Goal: Task Accomplishment & Management: Manage account settings

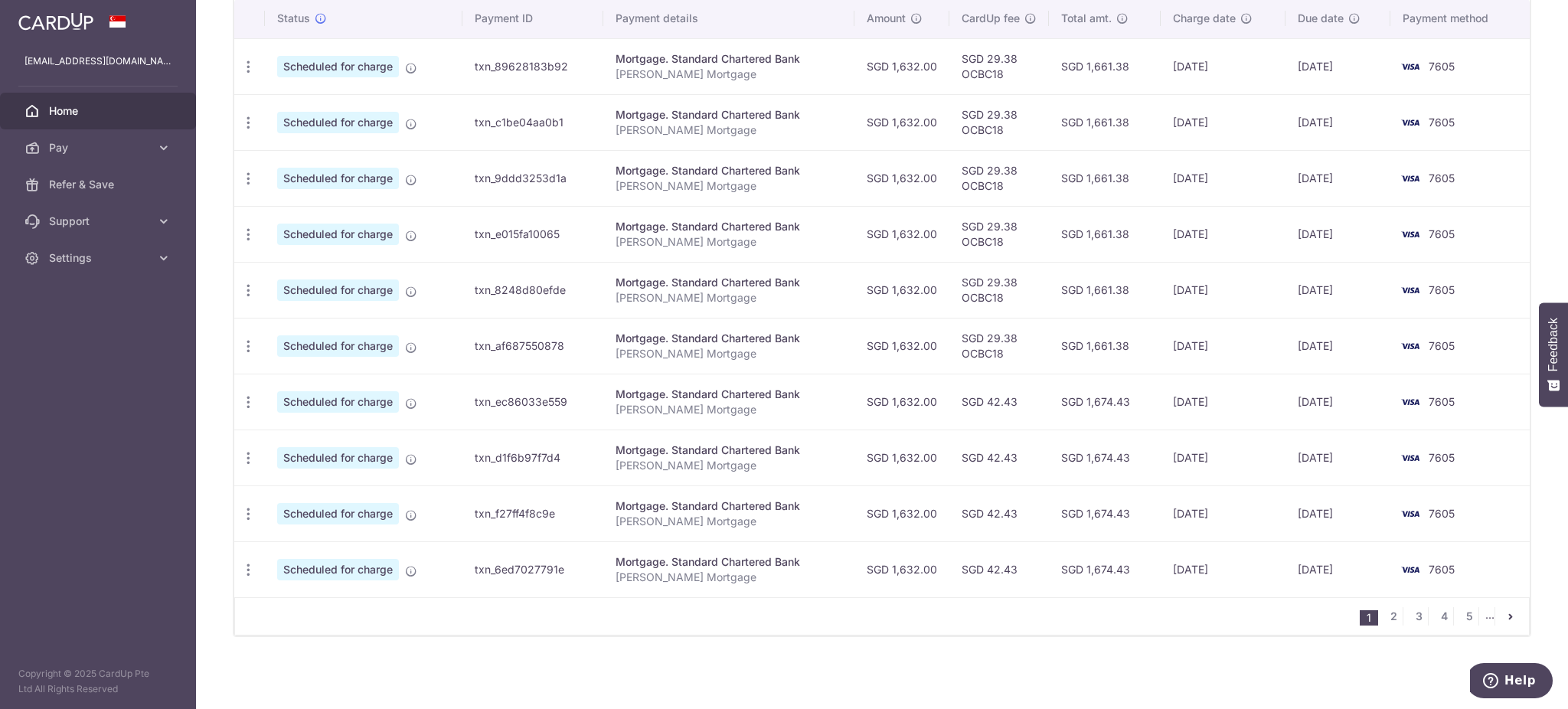
scroll to position [373, 0]
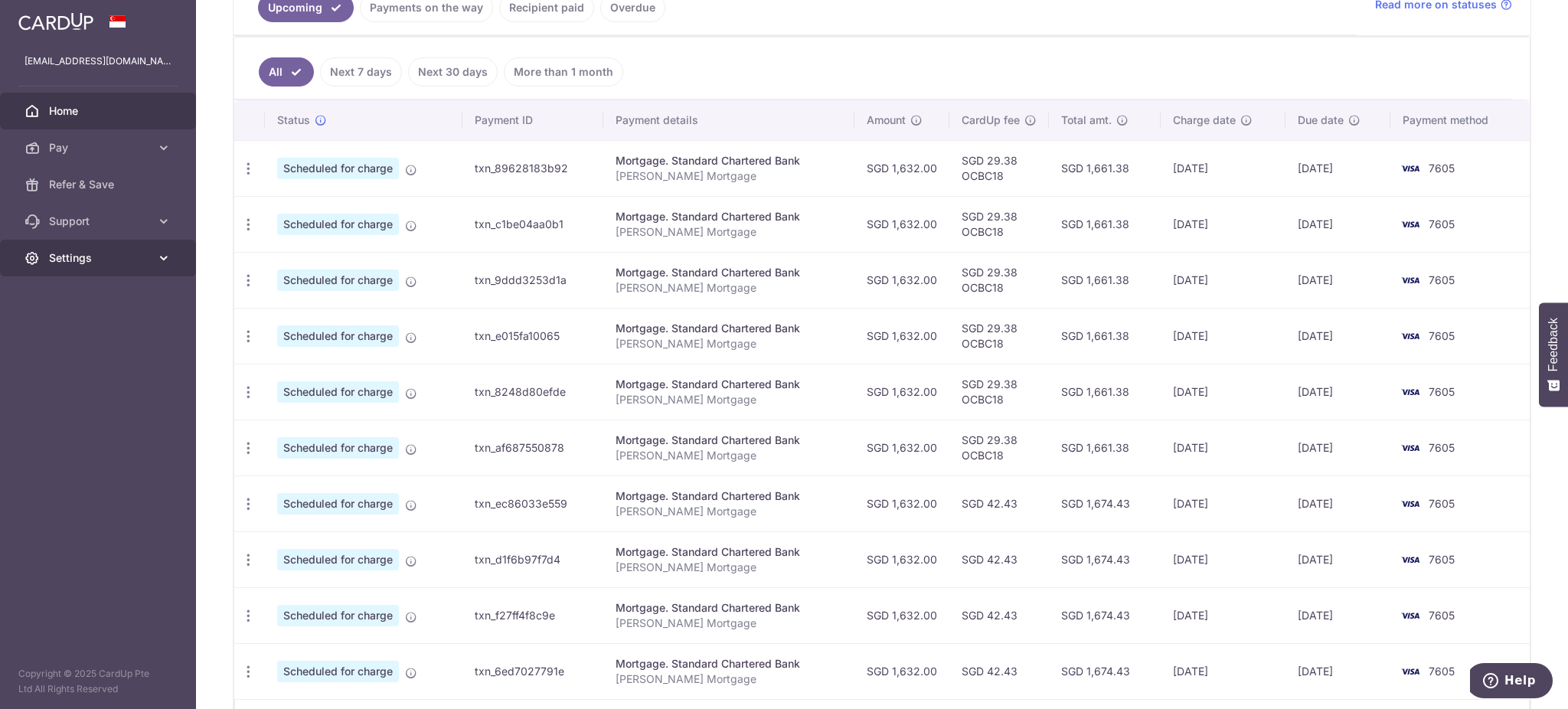
click at [65, 256] on span "Settings" at bounding box center [100, 258] width 101 height 15
click at [96, 337] on span "Logout" at bounding box center [100, 331] width 101 height 15
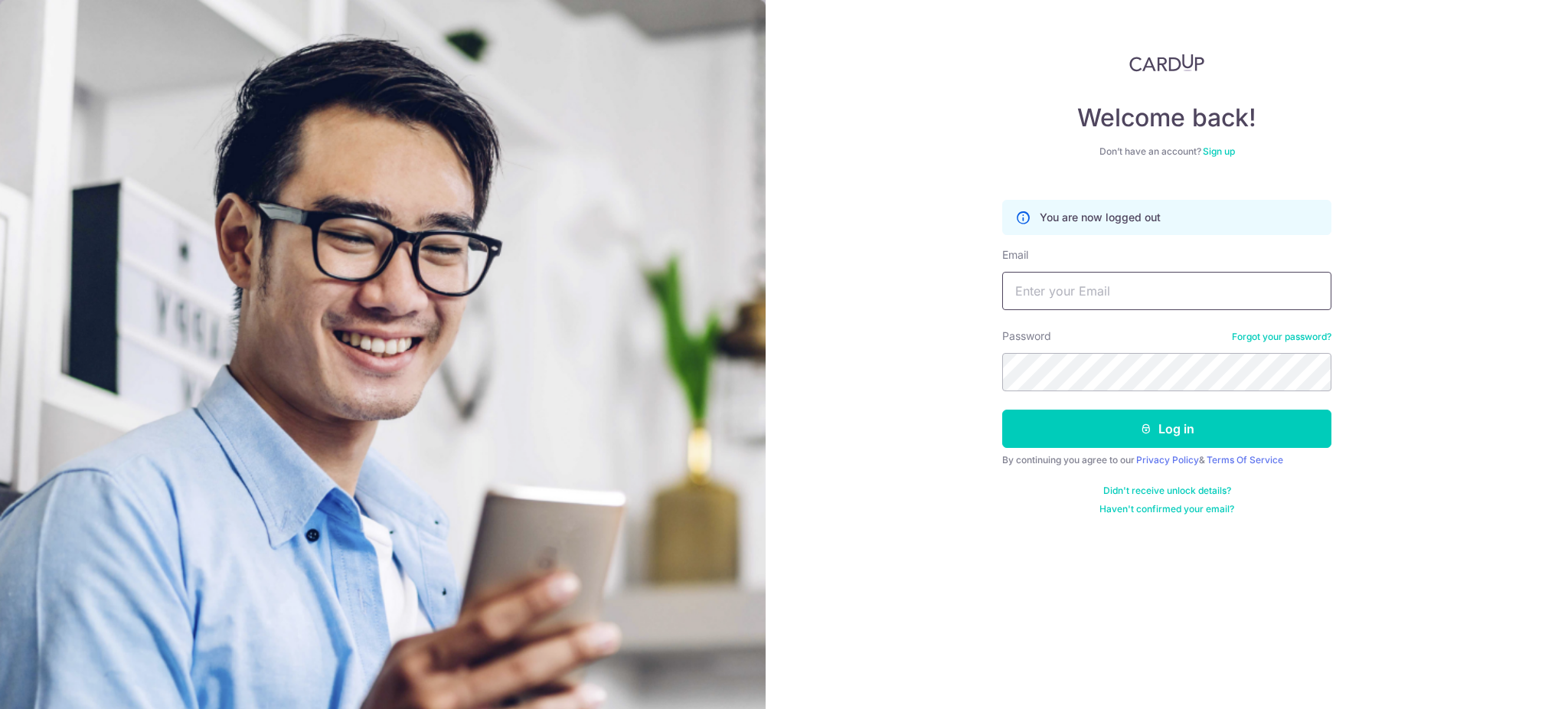
type input "[EMAIL_ADDRESS][DOMAIN_NAME]"
click at [1073, 294] on input "[EMAIL_ADDRESS][DOMAIN_NAME]" at bounding box center [1167, 290] width 329 height 38
click at [1128, 424] on button "Log in" at bounding box center [1167, 428] width 329 height 38
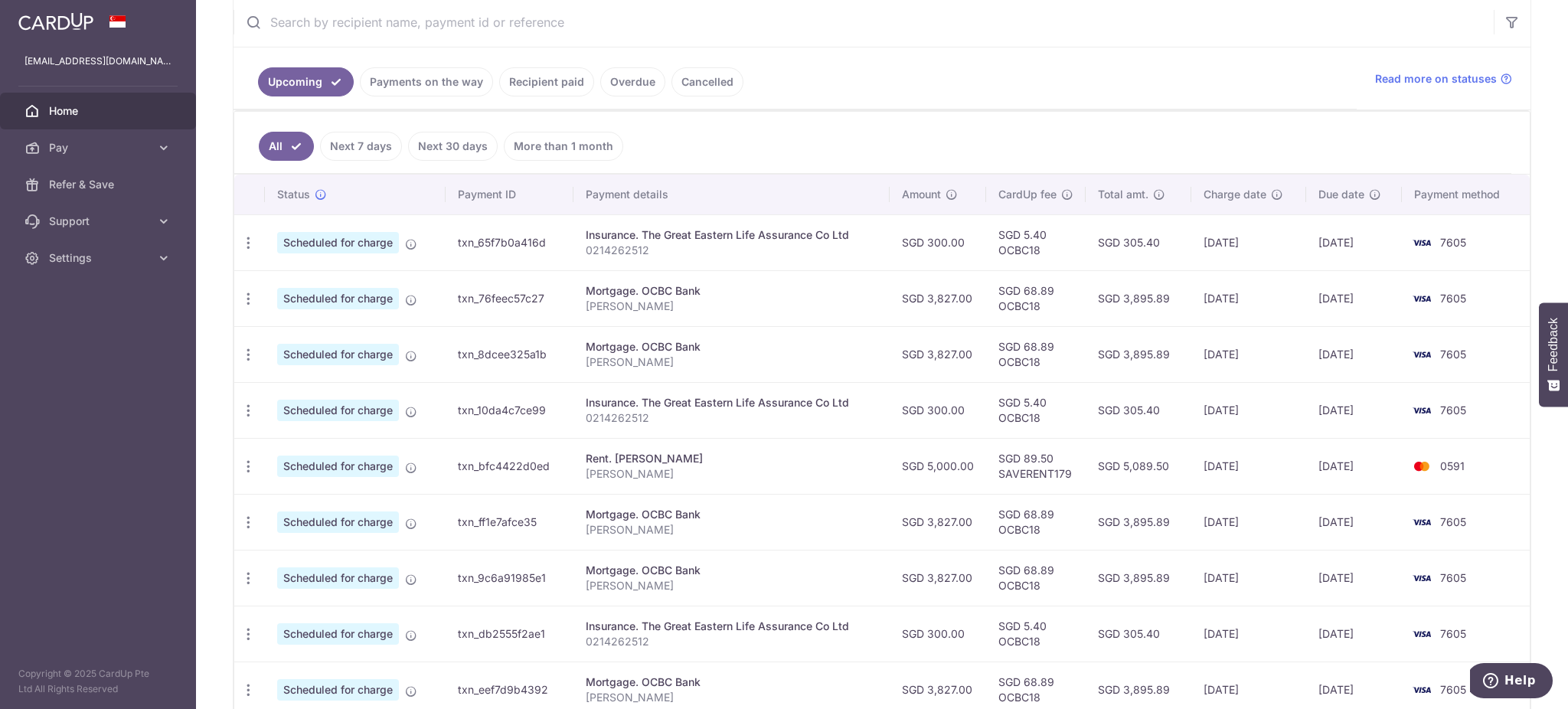
scroll to position [306, 0]
